Goal: Information Seeking & Learning: Learn about a topic

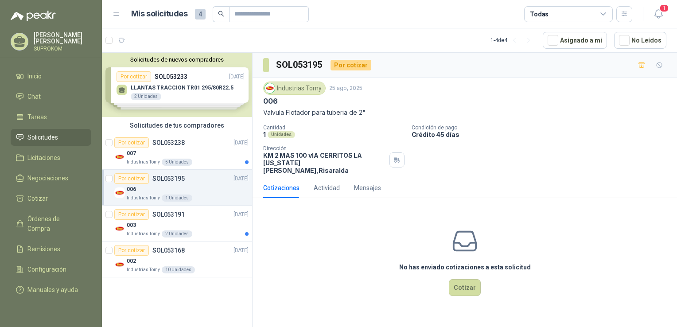
click at [216, 191] on div "006" at bounding box center [188, 189] width 122 height 11
click at [214, 162] on div "Industrias Tomy 5 Unidades" at bounding box center [188, 162] width 122 height 7
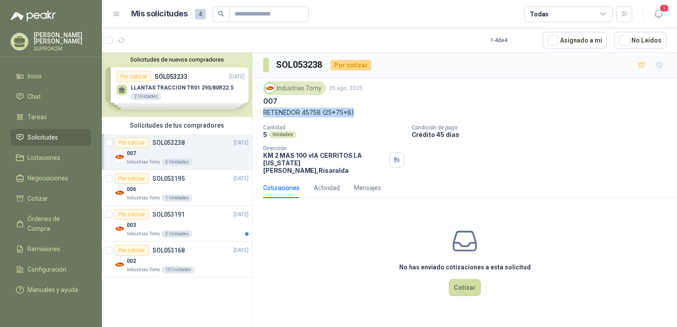
drag, startPoint x: 262, startPoint y: 111, endPoint x: 356, endPoint y: 115, distance: 93.6
click at [356, 115] on div "Industrias Tomy [DATE] 007 RETENEDOR 45758 (25*75*8) Cantidad 5 Unidades Condic…" at bounding box center [465, 128] width 425 height 100
copy p "RETENEDOR 45758 (25*75*8)"
click at [195, 231] on div "Industrias Tomy 2 Unidades" at bounding box center [188, 234] width 122 height 7
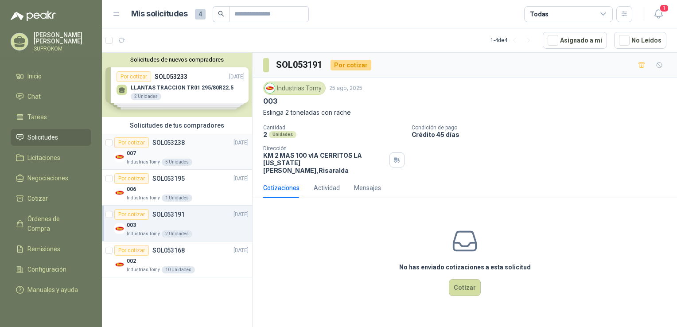
click at [210, 150] on div "007" at bounding box center [188, 153] width 122 height 11
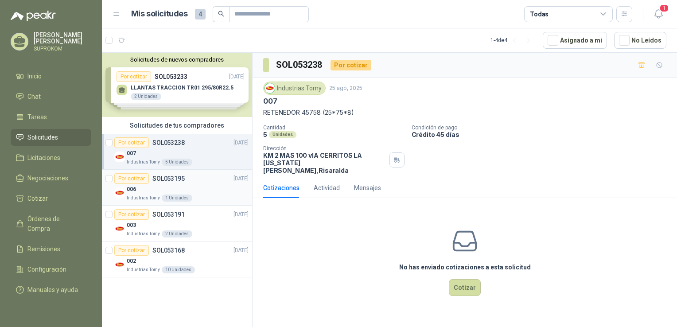
click at [202, 188] on div "006" at bounding box center [188, 189] width 122 height 11
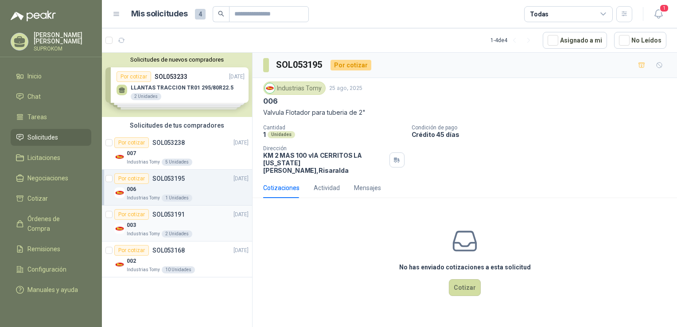
click at [200, 226] on div "003" at bounding box center [188, 225] width 122 height 11
click at [207, 192] on div "006" at bounding box center [188, 189] width 122 height 11
click at [215, 152] on div "007" at bounding box center [188, 153] width 122 height 11
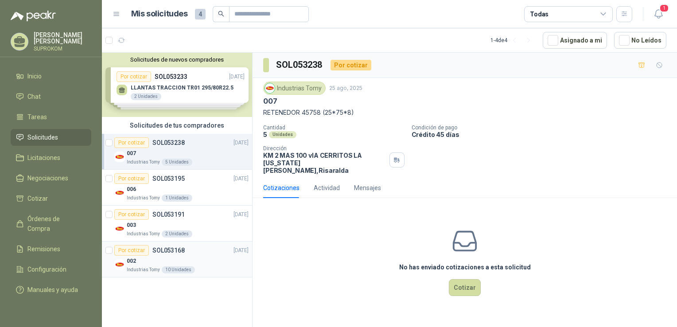
click at [208, 267] on div "Industrias Tomy 10 Unidades" at bounding box center [188, 269] width 122 height 7
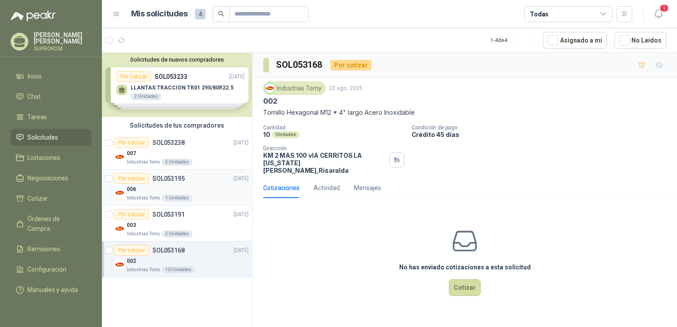
click at [219, 189] on div "006" at bounding box center [188, 189] width 122 height 11
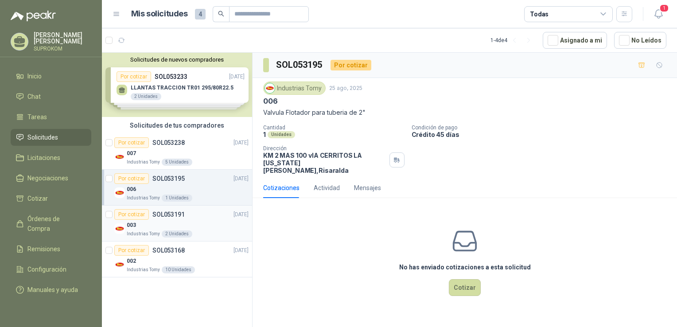
click at [217, 220] on div "003" at bounding box center [188, 225] width 122 height 11
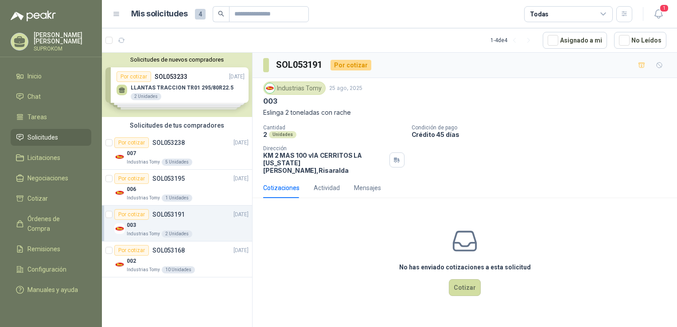
drag, startPoint x: 261, startPoint y: 111, endPoint x: 359, endPoint y: 113, distance: 98.4
click at [359, 113] on div "Industrias Tomy [DATE] 003 Eslinga 2 toneladas con rache Cantidad 2 Unidades Co…" at bounding box center [465, 128] width 425 height 100
copy p "Eslinga 2 toneladas con rache"
click at [151, 83] on div "Solicitudes de nuevos compradores Por cotizar SOL053233 [DATE] LLANTAS TRACCION…" at bounding box center [177, 85] width 150 height 64
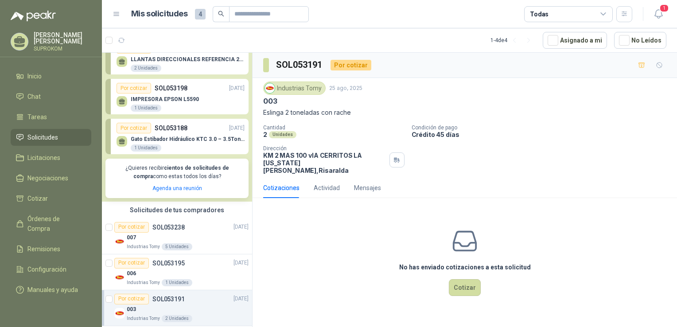
scroll to position [112, 0]
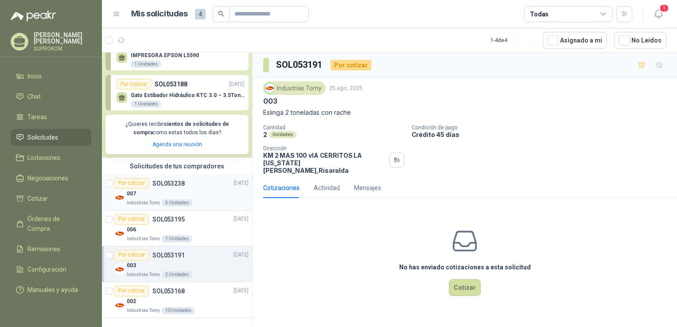
click at [140, 200] on p "Industrias Tomy" at bounding box center [143, 203] width 33 height 7
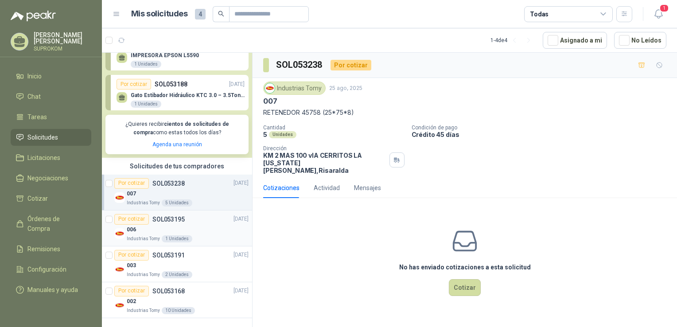
click at [135, 230] on p "006" at bounding box center [131, 230] width 9 height 8
